Goal: Transaction & Acquisition: Purchase product/service

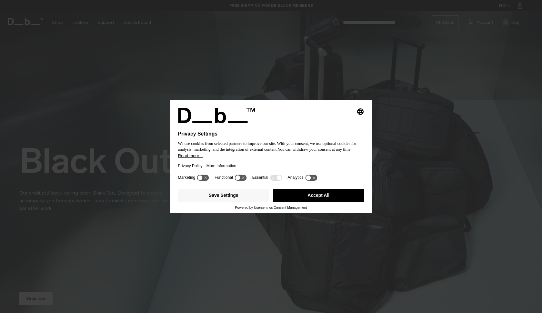
click at [356, 111] on div "Selecting an option will immediately change the language" at bounding box center [271, 115] width 186 height 15
click at [246, 199] on button "Save Settings" at bounding box center [223, 195] width 91 height 13
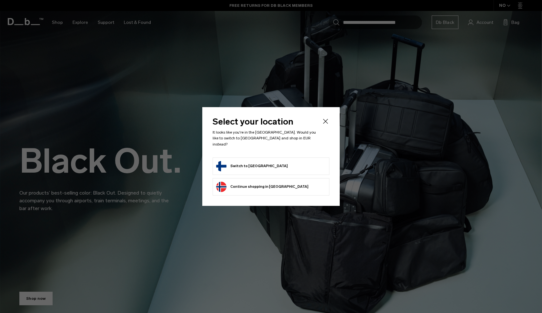
click at [268, 167] on form "Switch to [GEOGRAPHIC_DATA]" at bounding box center [271, 166] width 110 height 10
click at [325, 124] on icon "Close" at bounding box center [325, 121] width 5 height 5
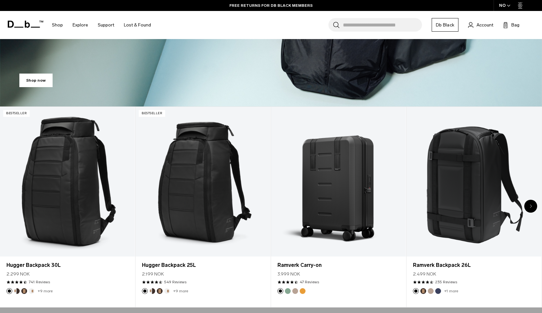
scroll to position [265, 0]
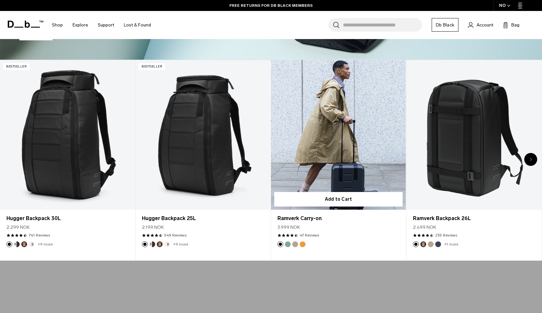
click at [338, 158] on link "Ramverk Carry-on" at bounding box center [338, 135] width 135 height 150
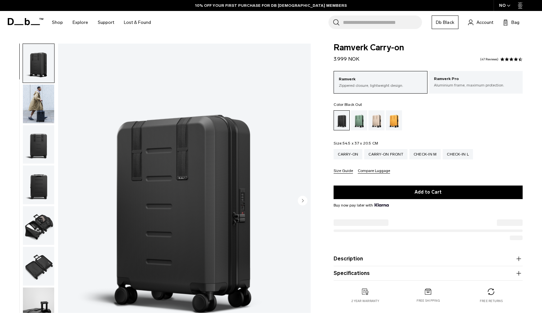
scroll to position [66, 0]
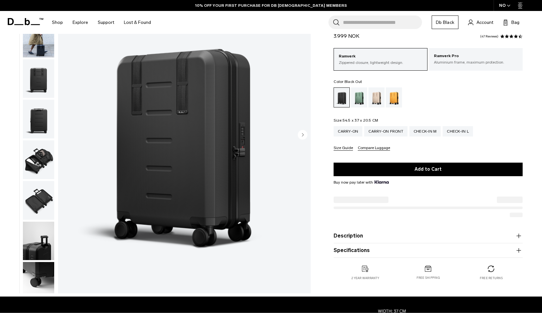
click at [302, 133] on circle "Next slide" at bounding box center [303, 135] width 10 height 10
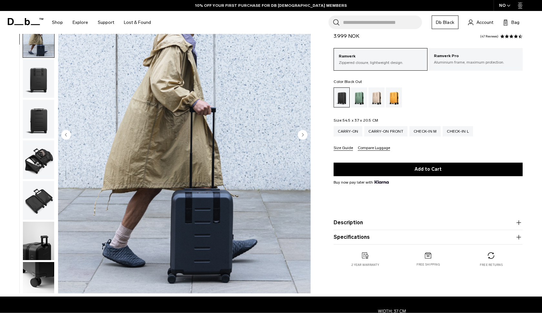
click at [302, 133] on circle "Next slide" at bounding box center [303, 135] width 10 height 10
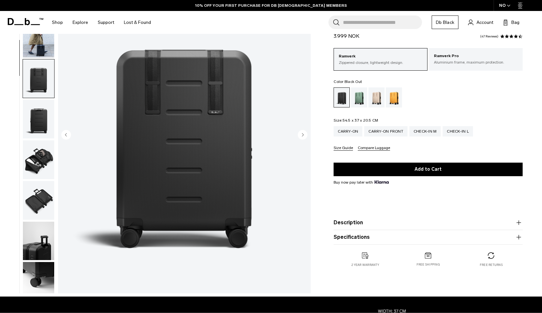
scroll to position [0, 0]
click at [302, 133] on circle "Next slide" at bounding box center [303, 135] width 10 height 10
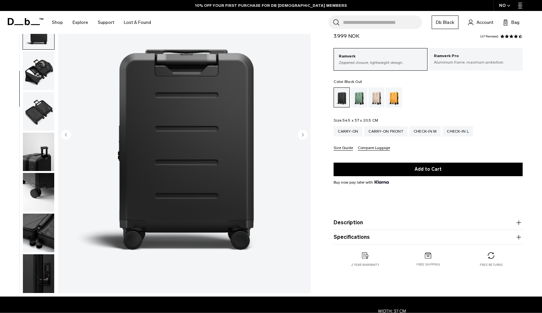
click at [302, 133] on circle "Next slide" at bounding box center [303, 135] width 10 height 10
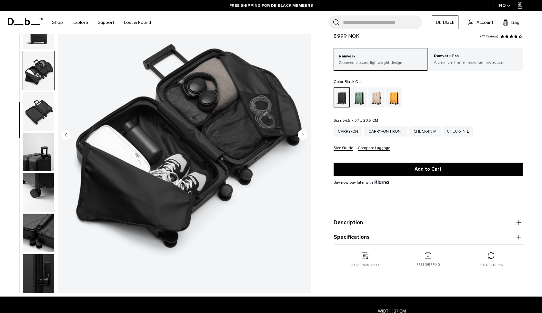
click at [302, 133] on circle "Next slide" at bounding box center [303, 135] width 10 height 10
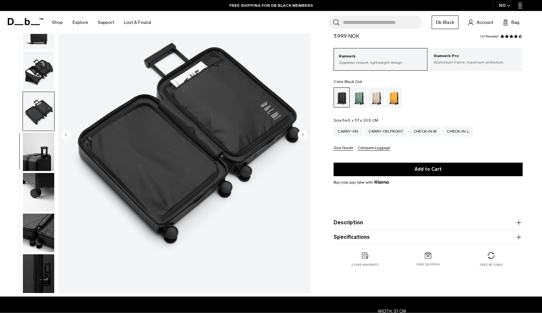
click at [302, 133] on circle "Next slide" at bounding box center [303, 135] width 10 height 10
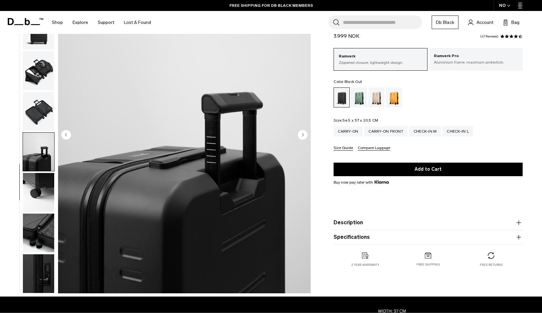
click at [302, 133] on circle "Next slide" at bounding box center [303, 135] width 10 height 10
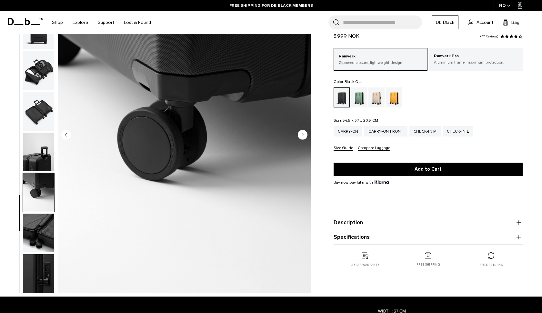
click at [302, 133] on circle "Next slide" at bounding box center [303, 135] width 10 height 10
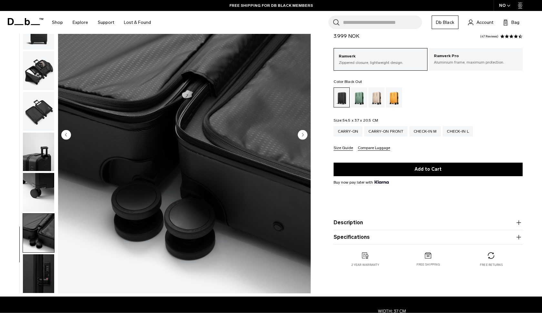
click at [302, 133] on circle "Next slide" at bounding box center [303, 135] width 10 height 10
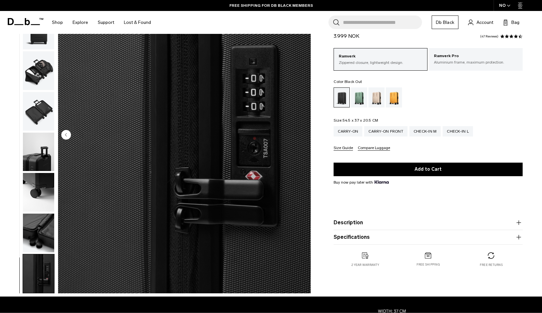
click at [302, 133] on img "10 / 10" at bounding box center [184, 136] width 253 height 316
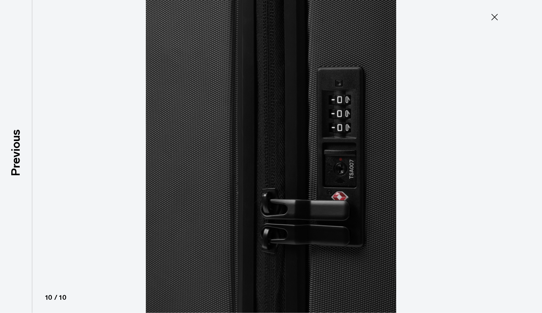
click at [302, 133] on img at bounding box center [271, 156] width 290 height 313
